Goal: Check status: Check status

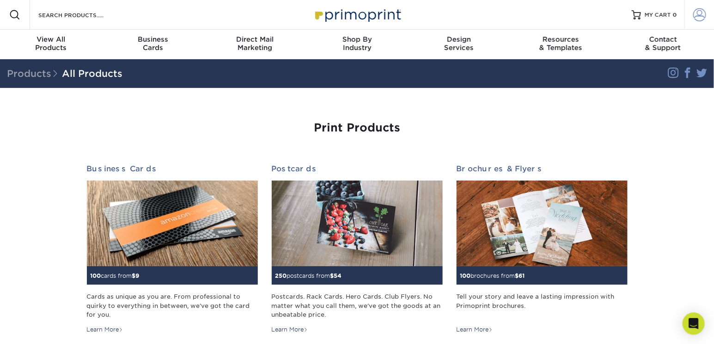
type input "[EMAIL_ADDRESS][DOMAIN_NAME]"
click at [699, 15] on span at bounding box center [700, 14] width 13 height 13
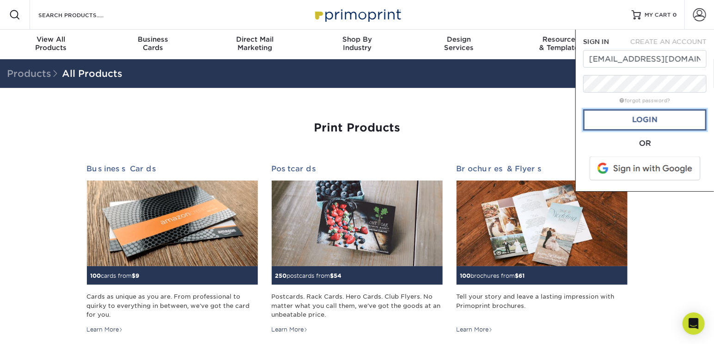
click at [645, 121] on link "Login" at bounding box center [645, 119] width 123 height 21
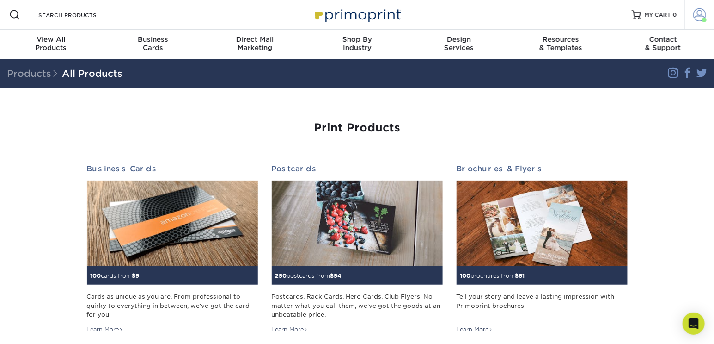
click at [701, 17] on span at bounding box center [700, 14] width 13 height 13
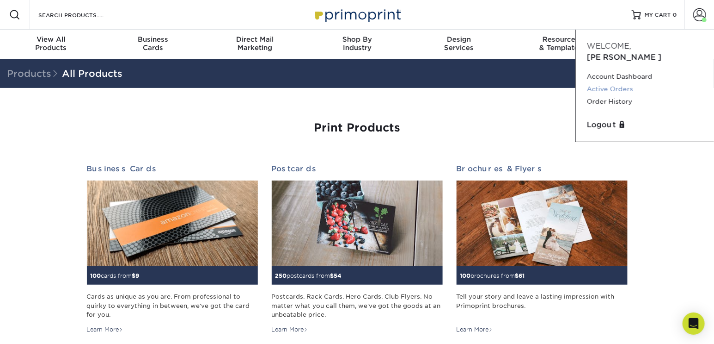
click at [624, 83] on link "Active Orders" at bounding box center [645, 89] width 116 height 12
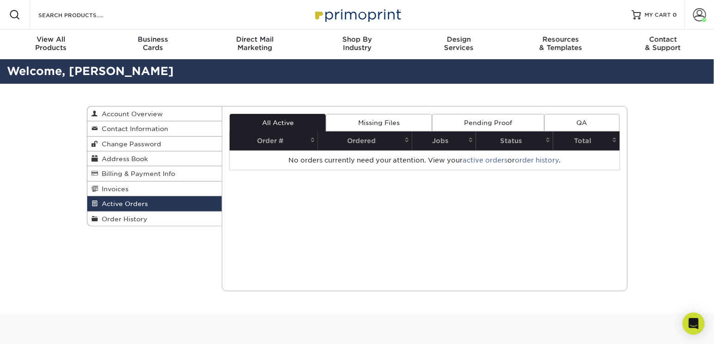
drag, startPoint x: 134, startPoint y: 218, endPoint x: 363, endPoint y: 210, distance: 228.5
click at [134, 219] on span "Order History" at bounding box center [122, 218] width 49 height 7
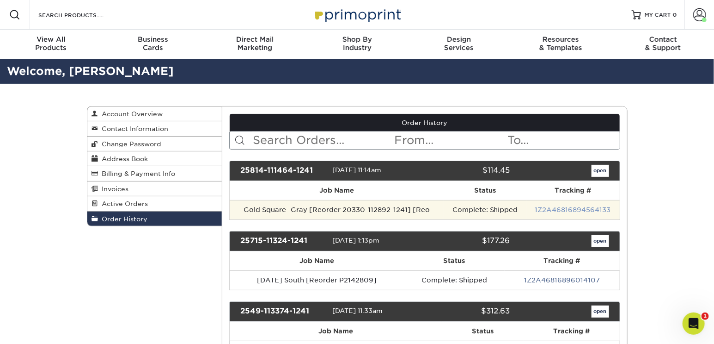
click at [578, 212] on link "1Z2A46816894564133" at bounding box center [573, 209] width 76 height 7
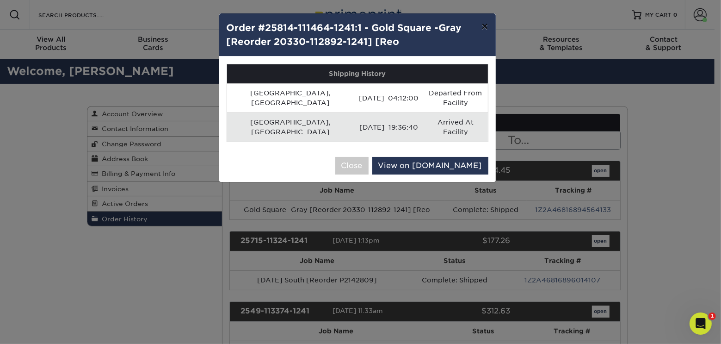
click at [484, 28] on button "×" at bounding box center [484, 26] width 21 height 26
